Goal: Task Accomplishment & Management: Manage account settings

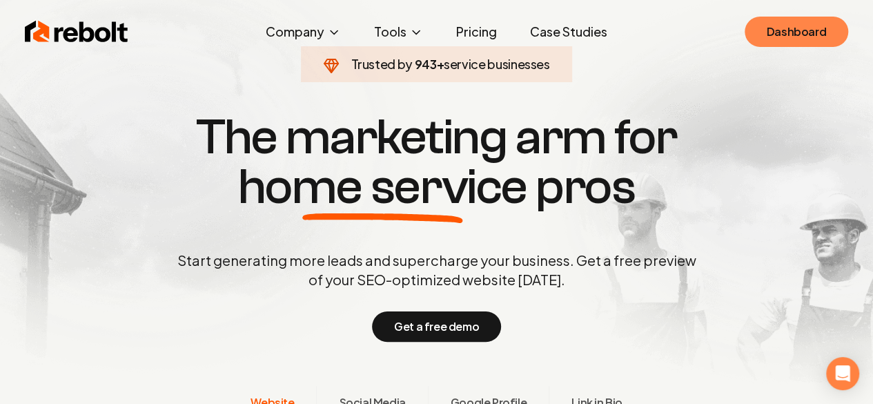
click at [763, 38] on link "Dashboard" at bounding box center [796, 32] width 103 height 30
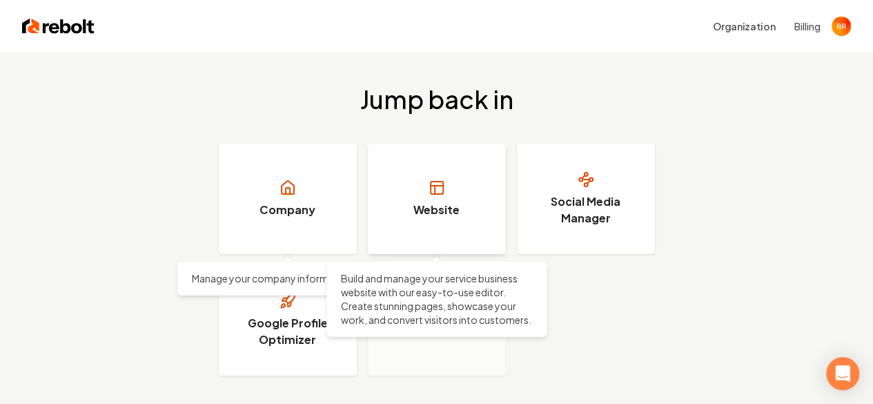
click at [440, 201] on h3 "Website" at bounding box center [436, 209] width 46 height 17
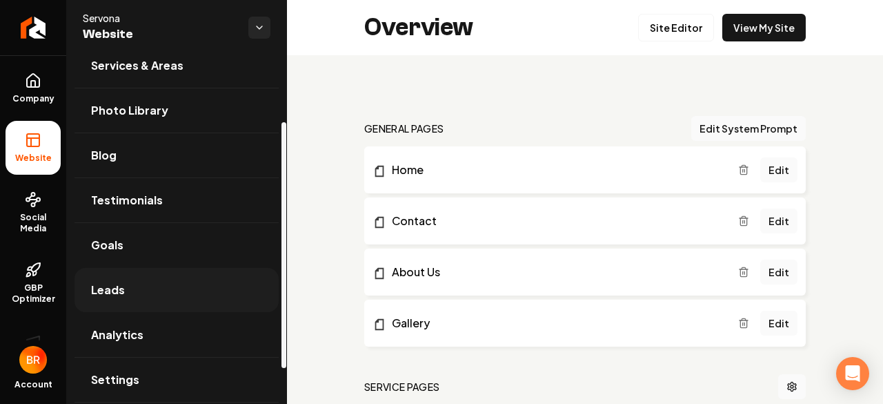
click at [197, 290] on link "Leads" at bounding box center [177, 290] width 204 height 44
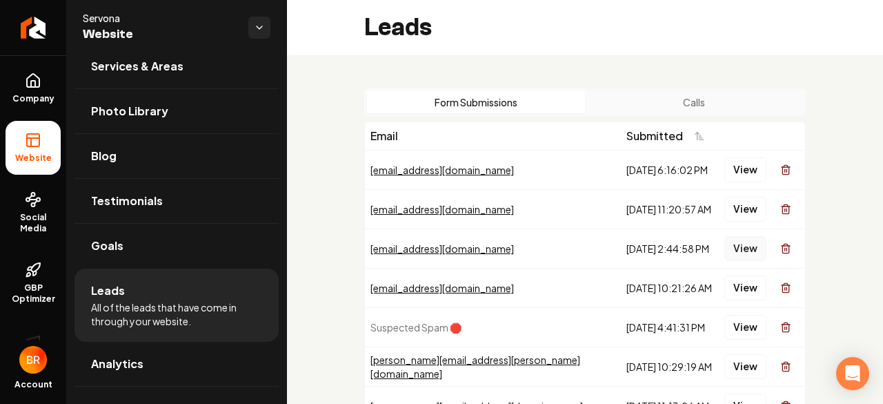
click at [732, 249] on button "View" at bounding box center [745, 248] width 42 height 25
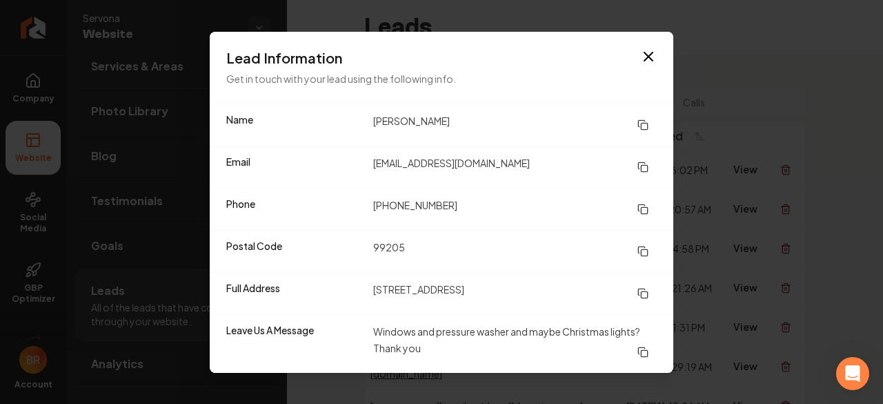
click at [653, 45] on div "Lead Information Get in touch with your lead using the following info." at bounding box center [442, 68] width 464 height 72
click at [653, 68] on div "Lead Information Get in touch with your lead using the following info." at bounding box center [442, 68] width 464 height 72
click at [649, 64] on icon "button" at bounding box center [648, 56] width 17 height 17
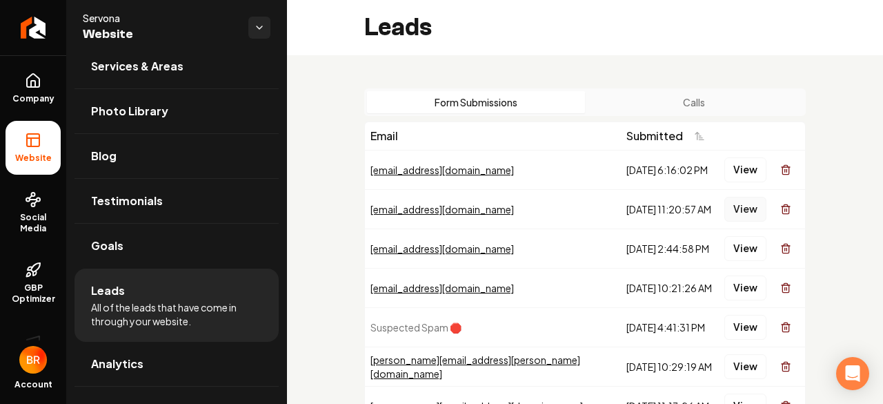
click at [739, 215] on button "View" at bounding box center [745, 209] width 42 height 25
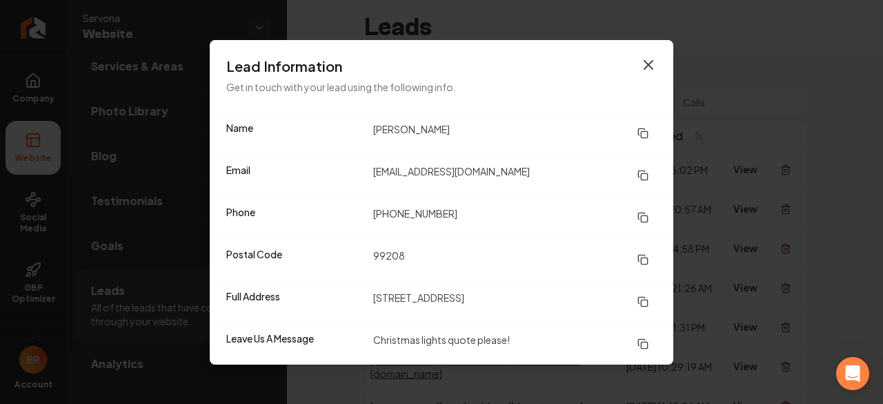
click at [651, 68] on icon "button" at bounding box center [648, 65] width 17 height 17
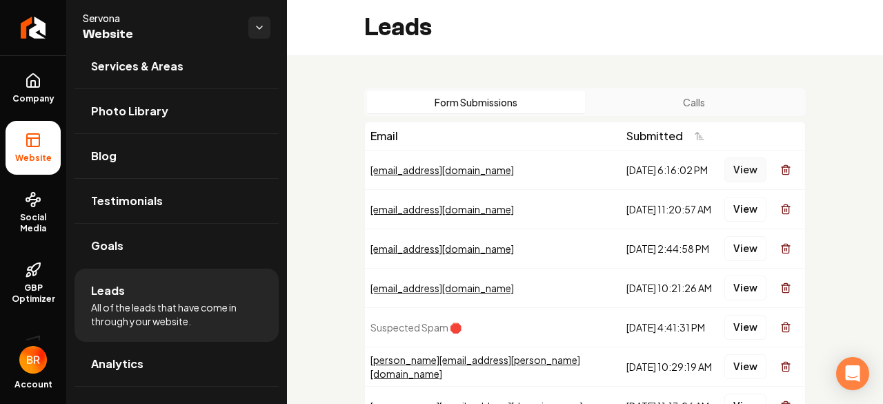
click at [736, 170] on button "View" at bounding box center [745, 169] width 42 height 25
